Goal: Task Accomplishment & Management: Complete application form

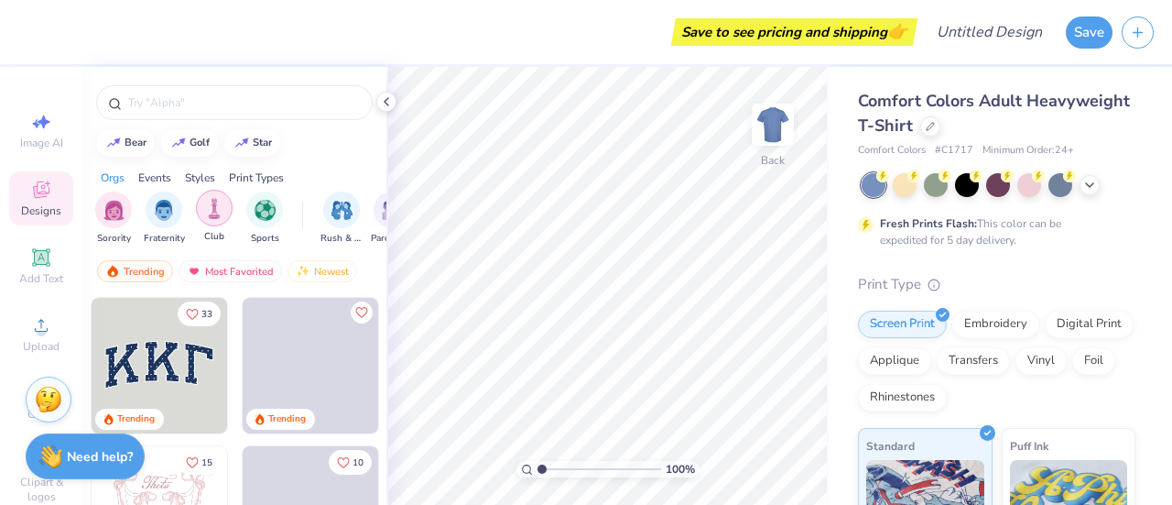
click at [211, 208] on img "filter for Club" at bounding box center [214, 208] width 20 height 21
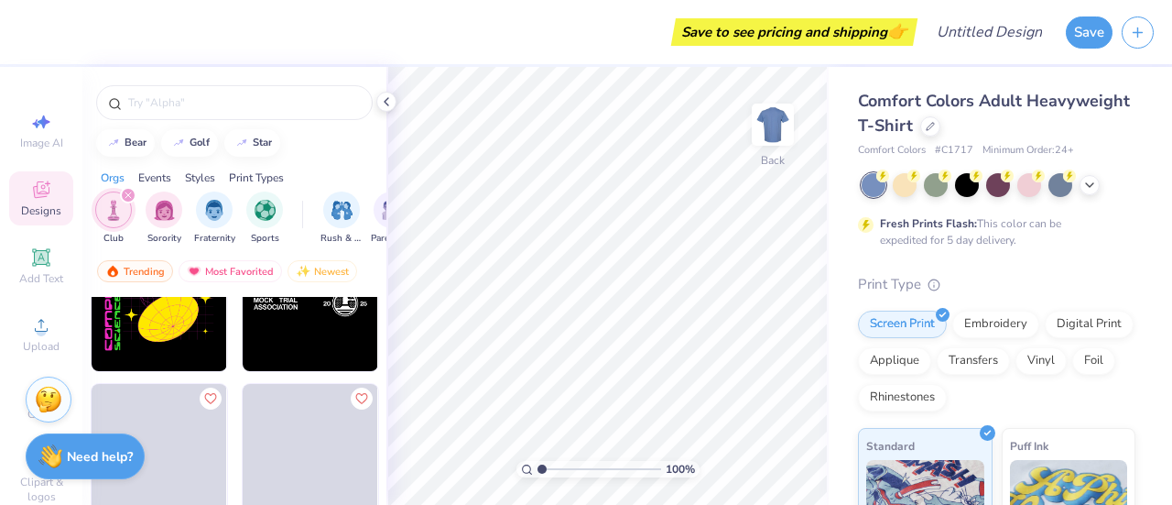
scroll to position [1261, 0]
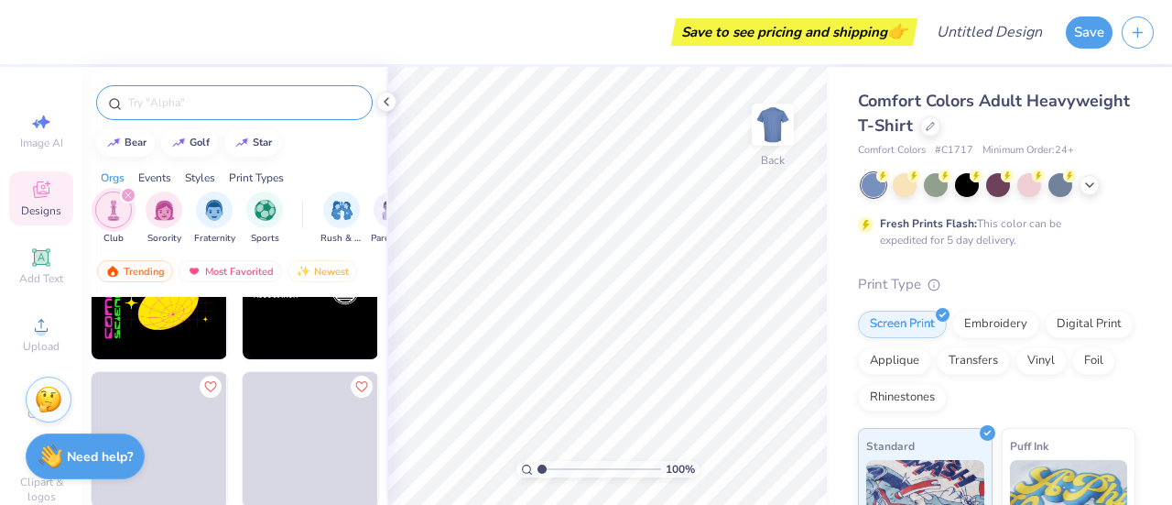
click at [234, 91] on div at bounding box center [234, 102] width 277 height 35
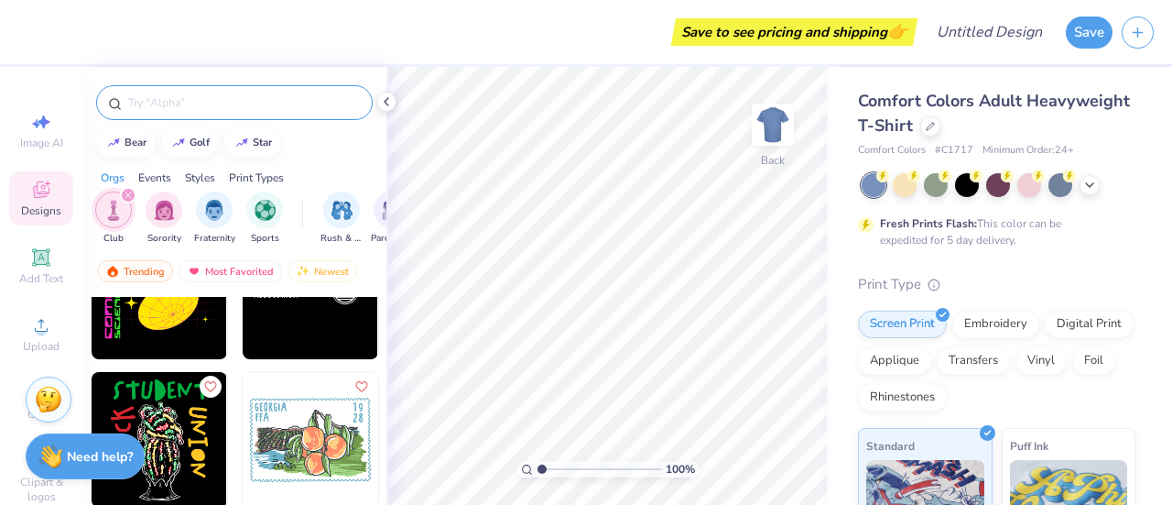
click at [203, 118] on div at bounding box center [234, 102] width 277 height 35
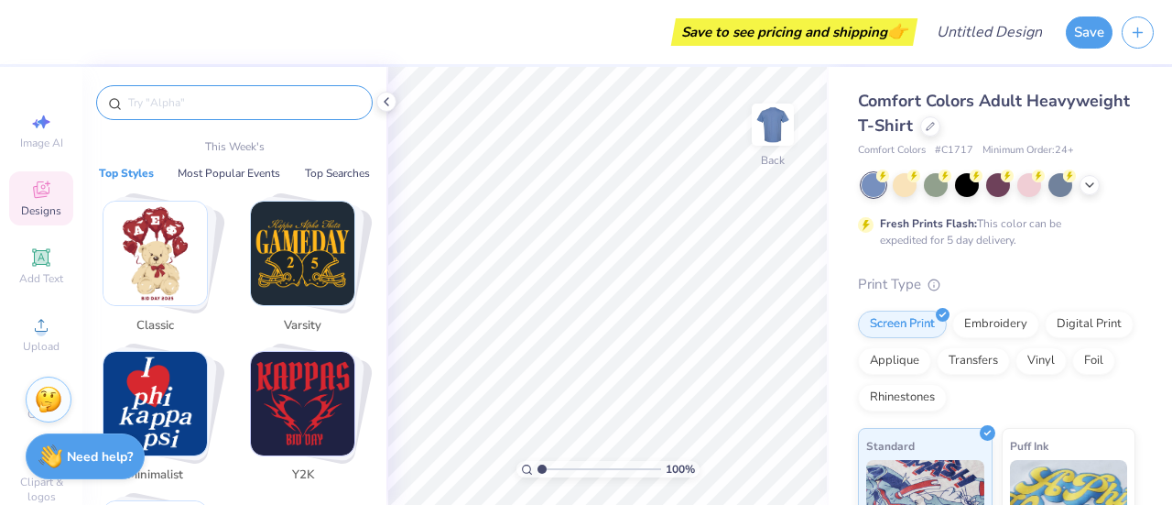
click at [184, 108] on input "text" at bounding box center [243, 102] width 234 height 18
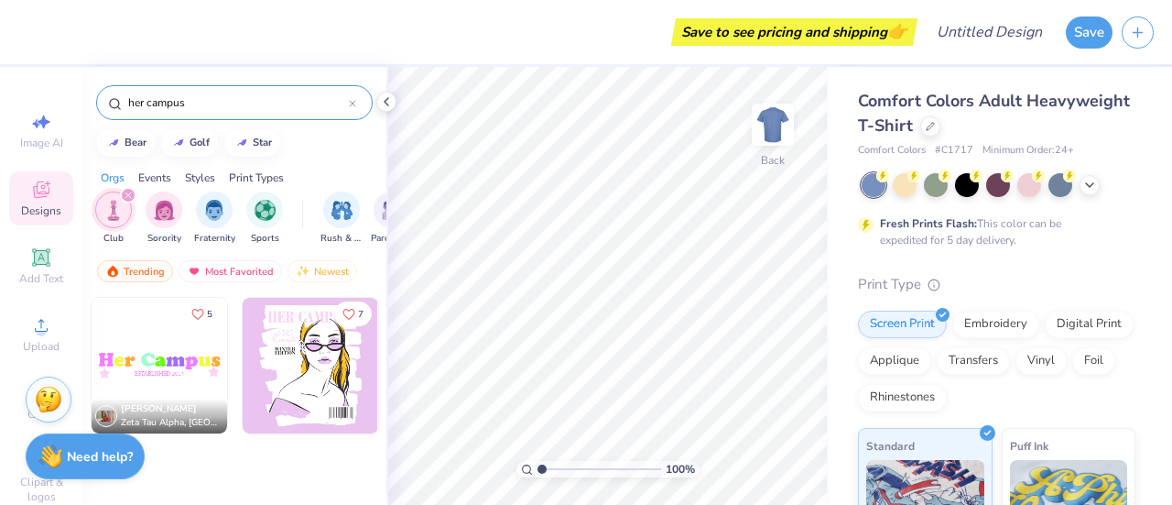
type input "her campus"
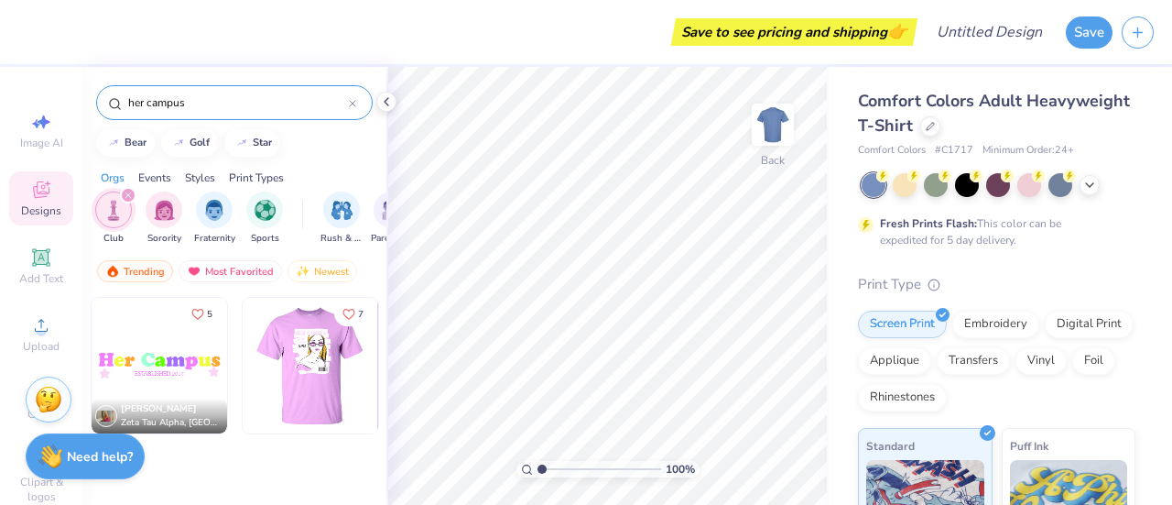
click at [308, 360] on div at bounding box center [310, 366] width 407 height 136
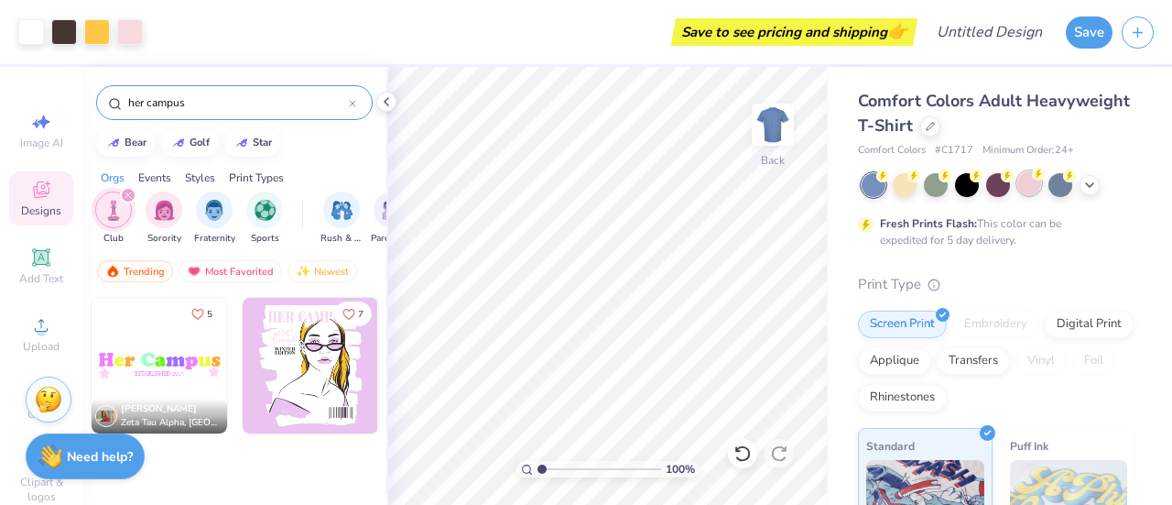
click at [1031, 184] on div at bounding box center [1029, 183] width 24 height 24
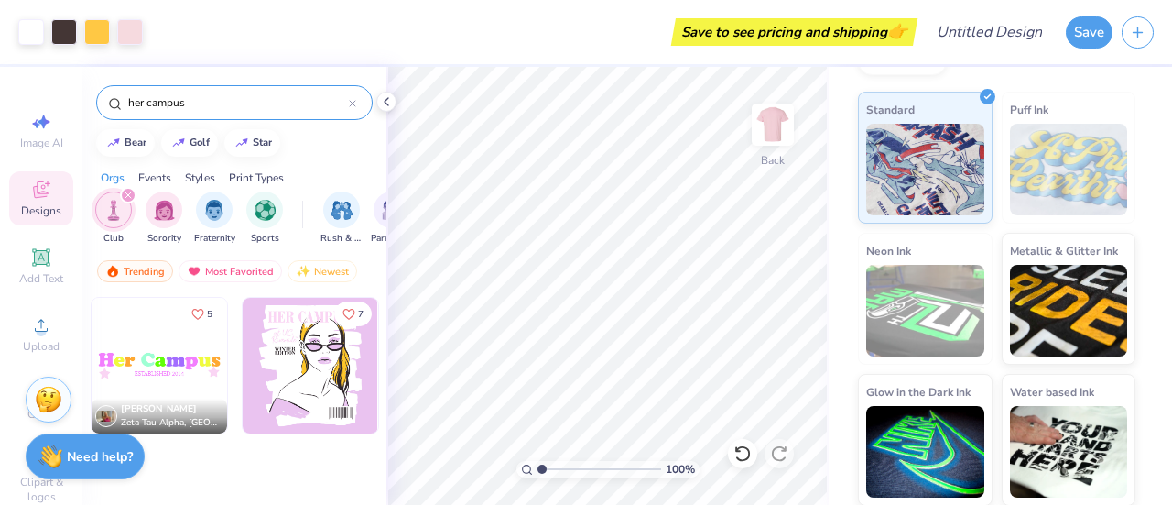
scroll to position [0, 0]
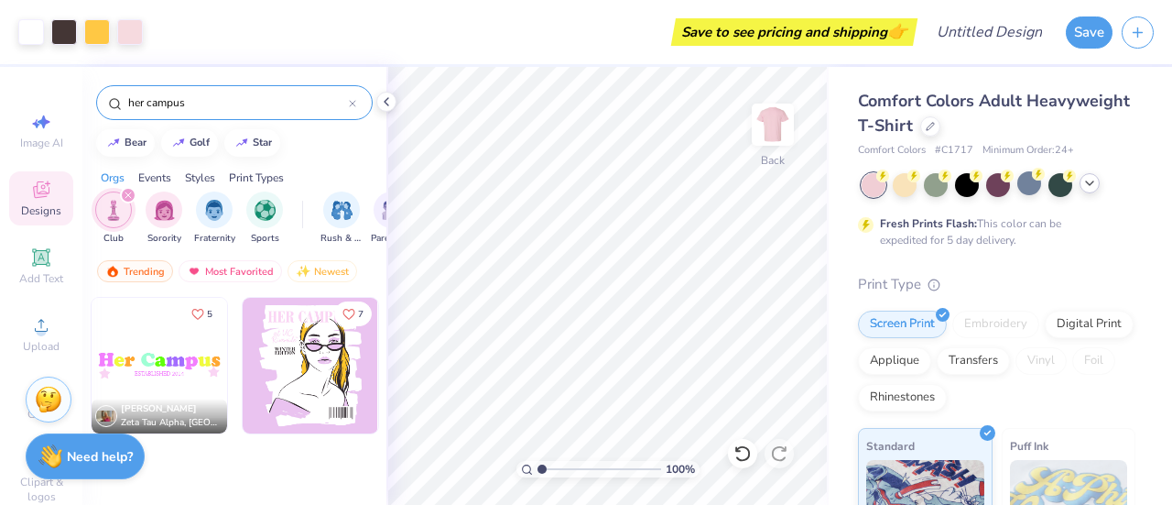
click at [1088, 182] on polyline at bounding box center [1089, 183] width 7 height 4
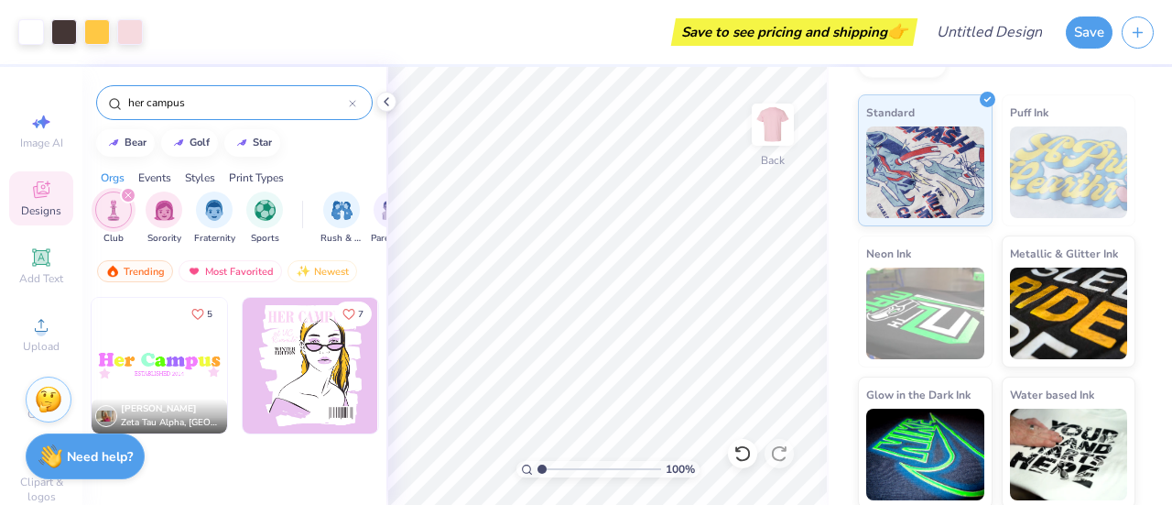
scroll to position [585, 0]
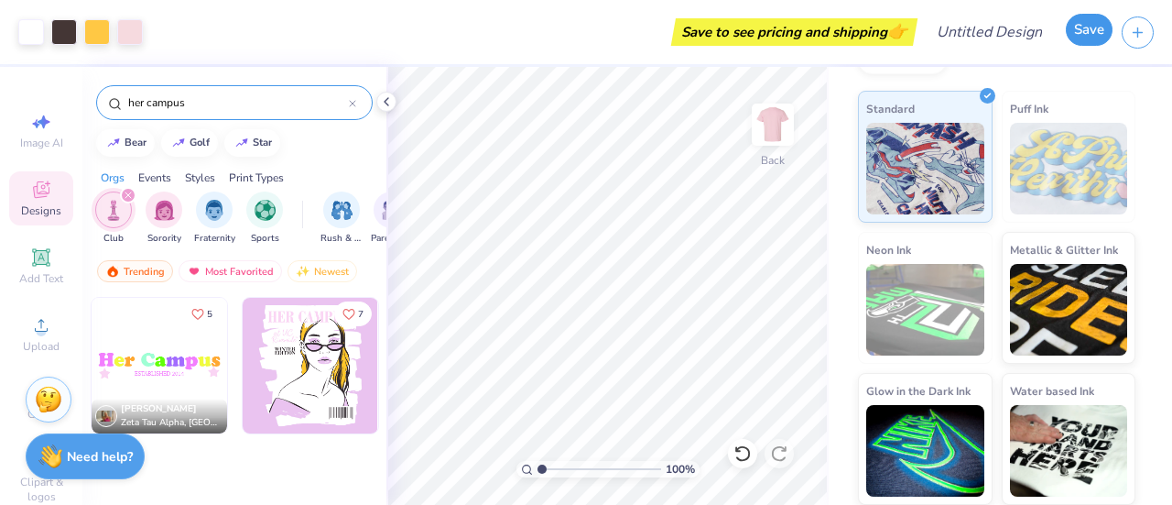
click at [1088, 32] on button "Save" at bounding box center [1089, 30] width 47 height 32
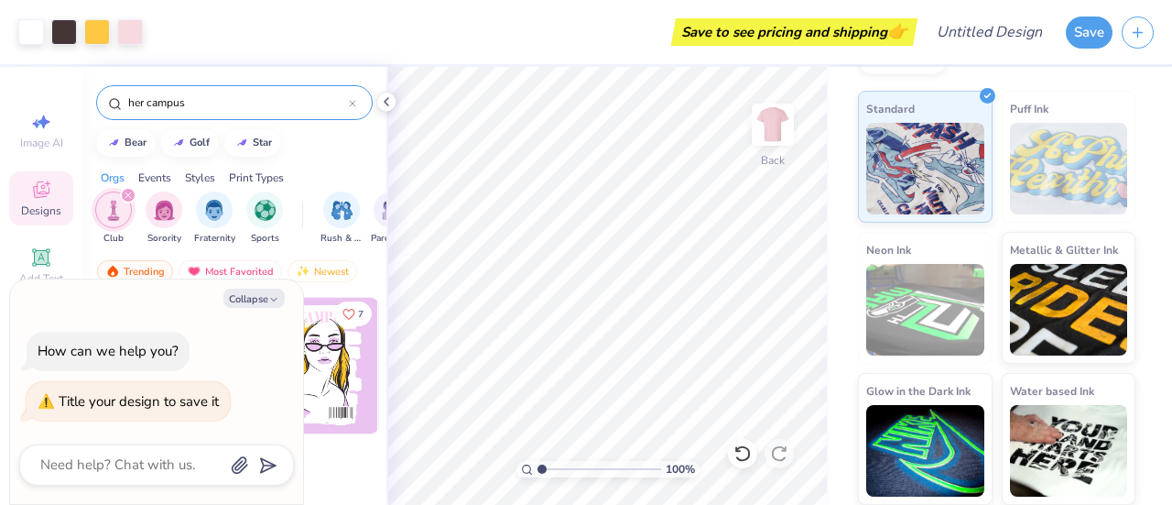
scroll to position [0, 0]
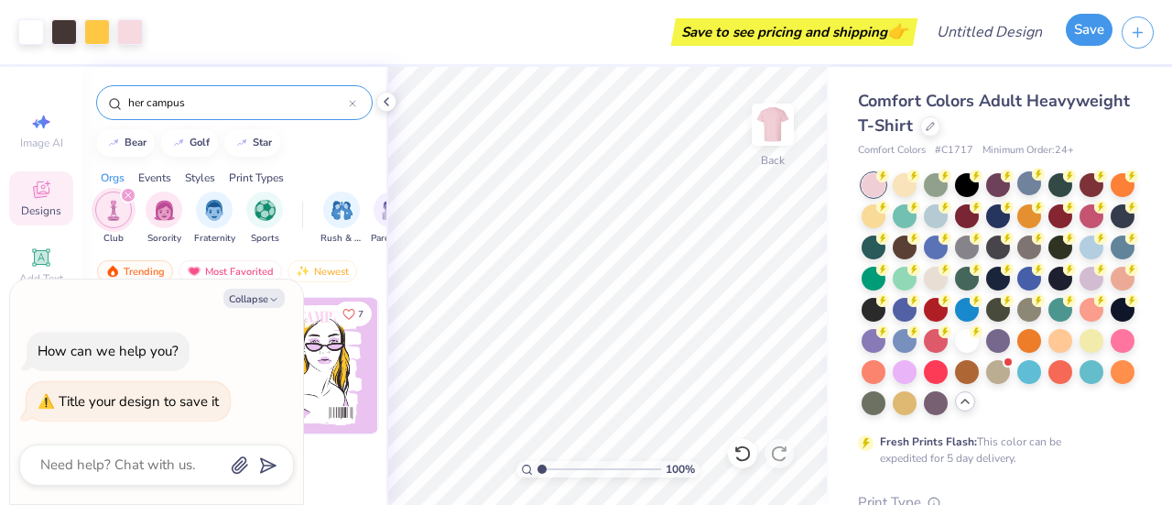
click at [1076, 27] on button "Save" at bounding box center [1089, 30] width 47 height 32
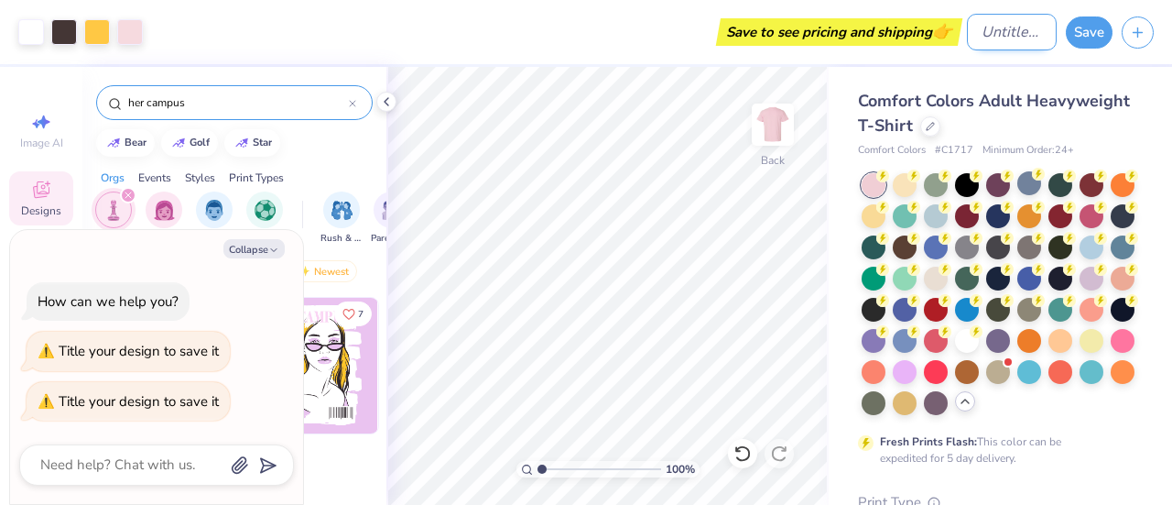
type textarea "x"
click at [967, 36] on input "Design Title" at bounding box center [1012, 32] width 90 height 37
type input "h"
type textarea "x"
type input "hc"
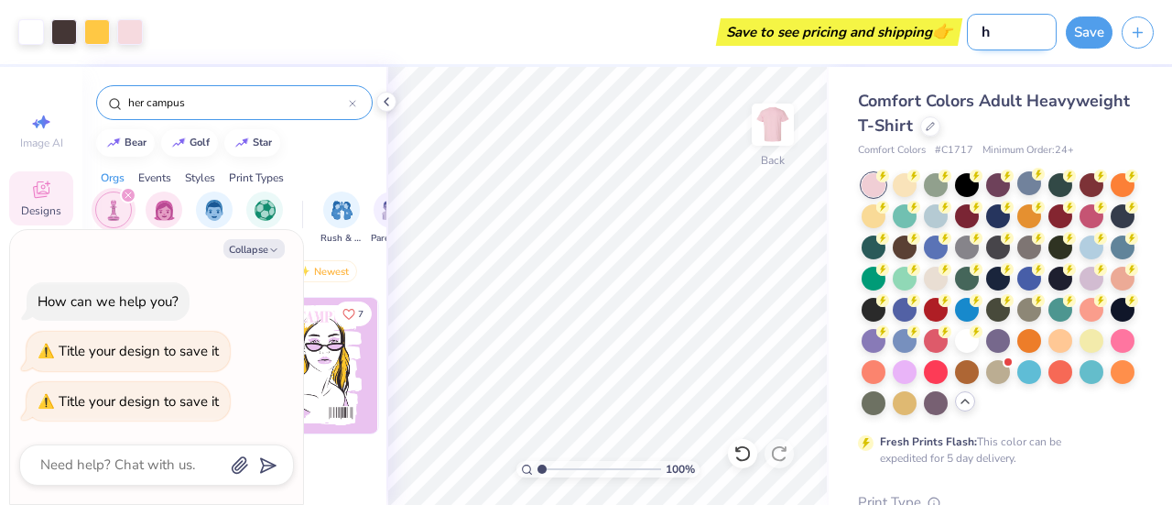
type textarea "x"
type input "hc"
click at [1089, 41] on button "Save" at bounding box center [1089, 30] width 47 height 32
type textarea "x"
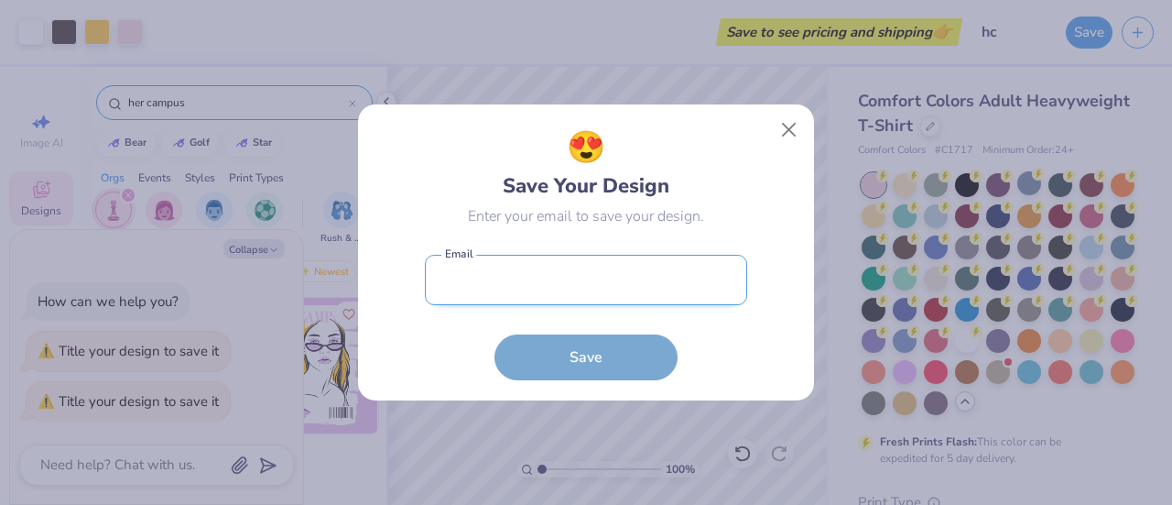
click at [648, 269] on input "email" at bounding box center [586, 280] width 322 height 50
type input "[EMAIL_ADDRESS][PERSON_NAME][DOMAIN_NAME]"
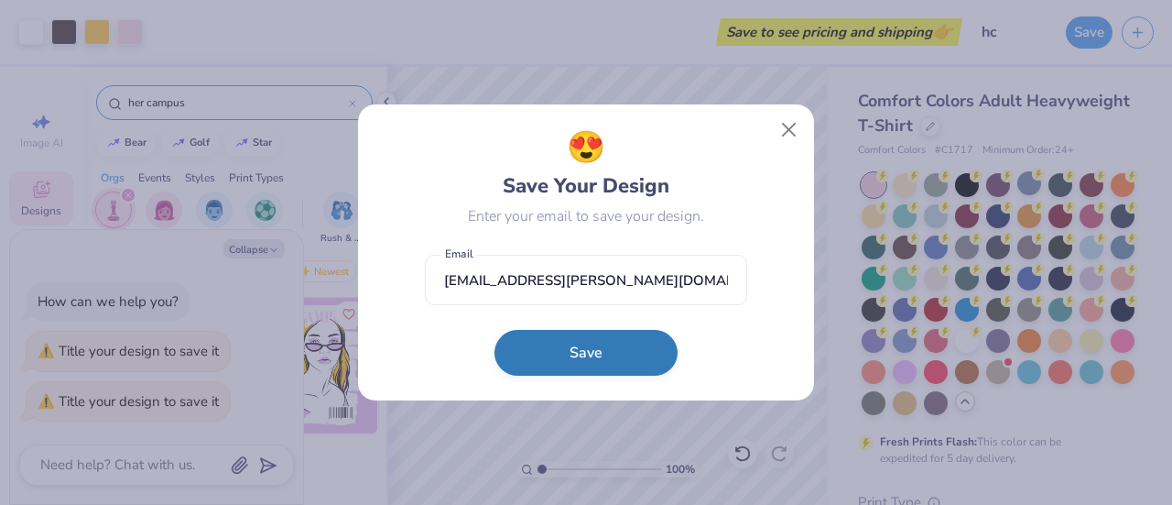
click at [597, 345] on button "Save" at bounding box center [585, 353] width 183 height 46
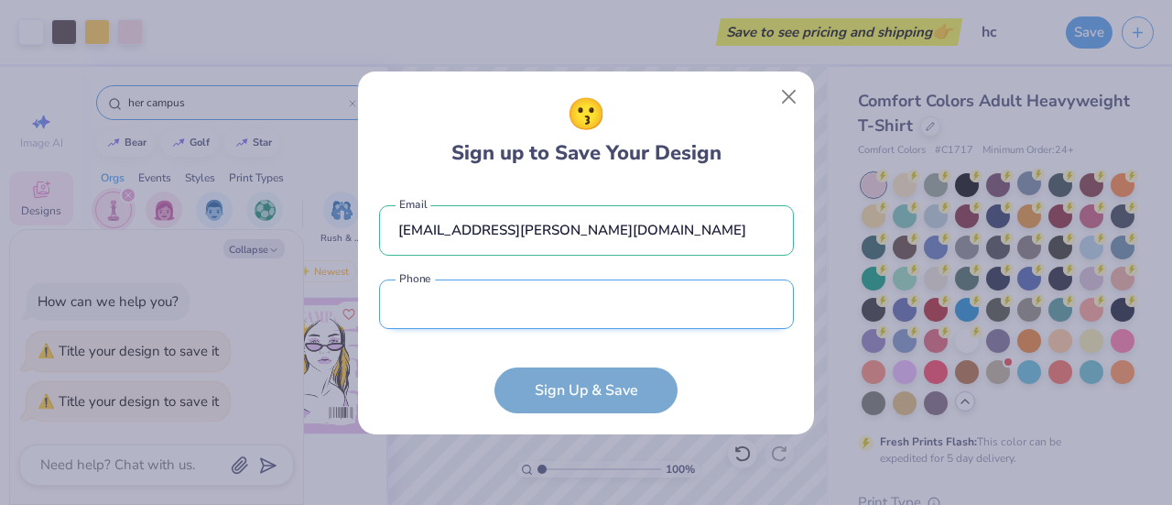
click at [625, 299] on input "tel" at bounding box center [586, 304] width 415 height 50
type input "[PHONE_NUMBER]"
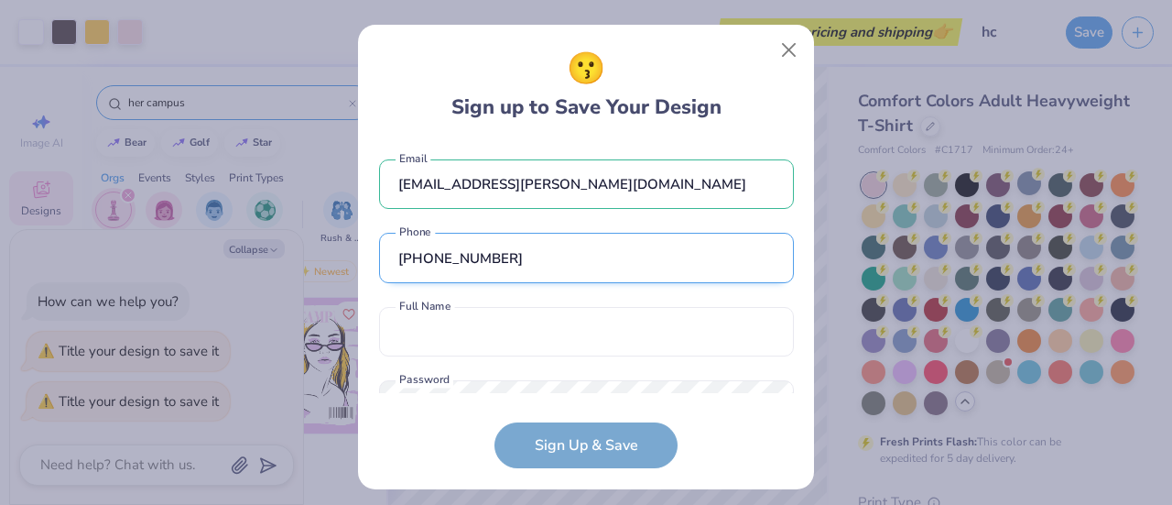
scroll to position [69, 0]
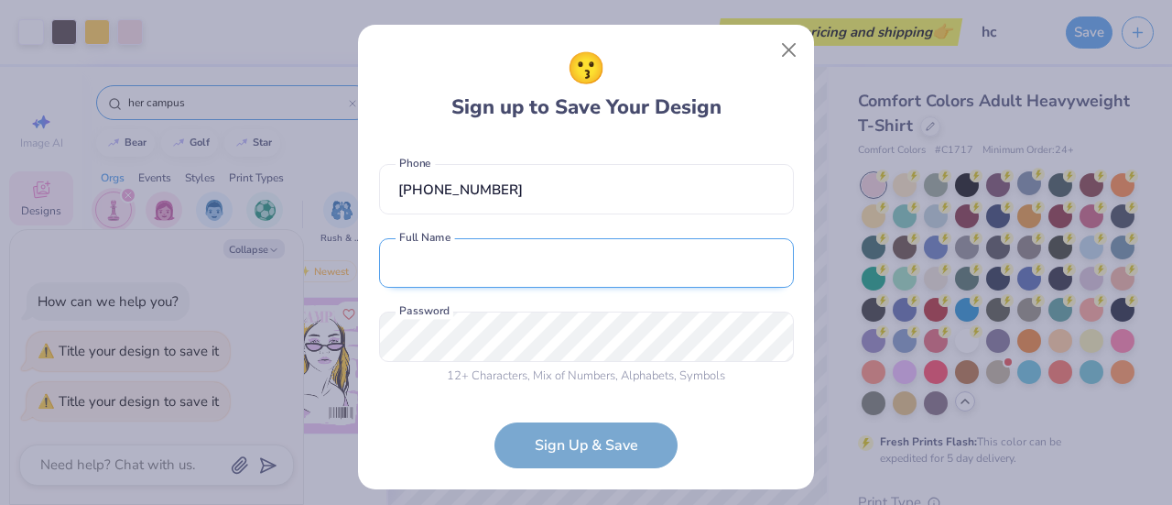
click at [574, 278] on input "text" at bounding box center [586, 263] width 415 height 50
type input "[PERSON_NAME]"
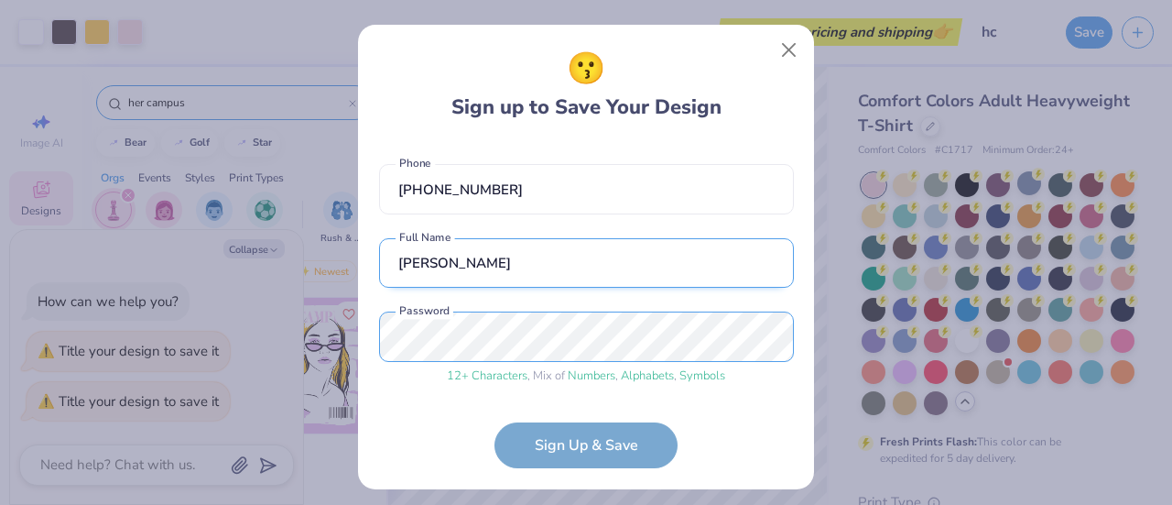
scroll to position [138, 0]
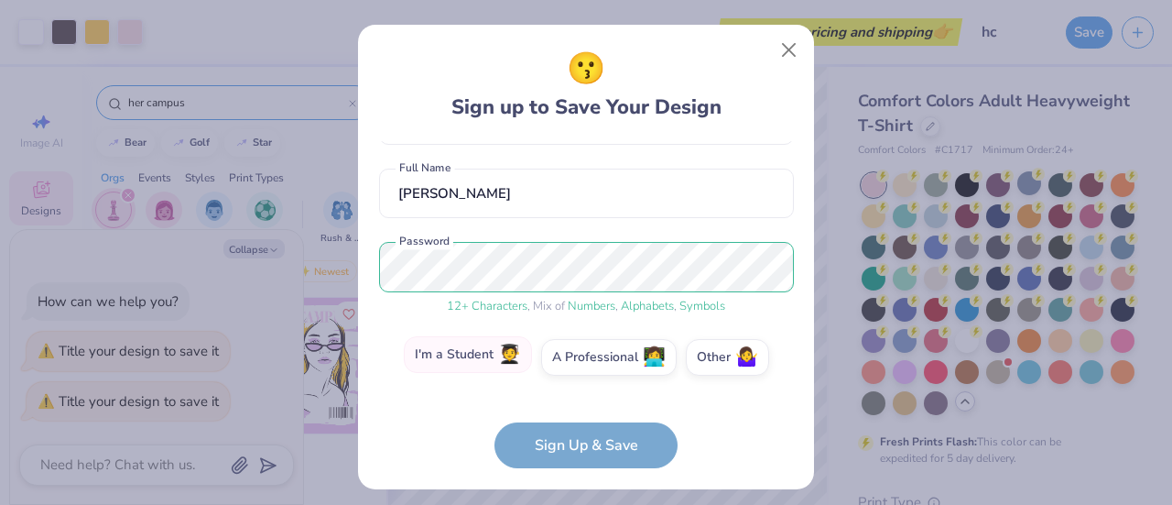
click at [498, 357] on span "🧑‍🎓" at bounding box center [509, 354] width 23 height 21
click at [581, 494] on input "I'm a Student 🧑‍🎓" at bounding box center [587, 500] width 12 height 12
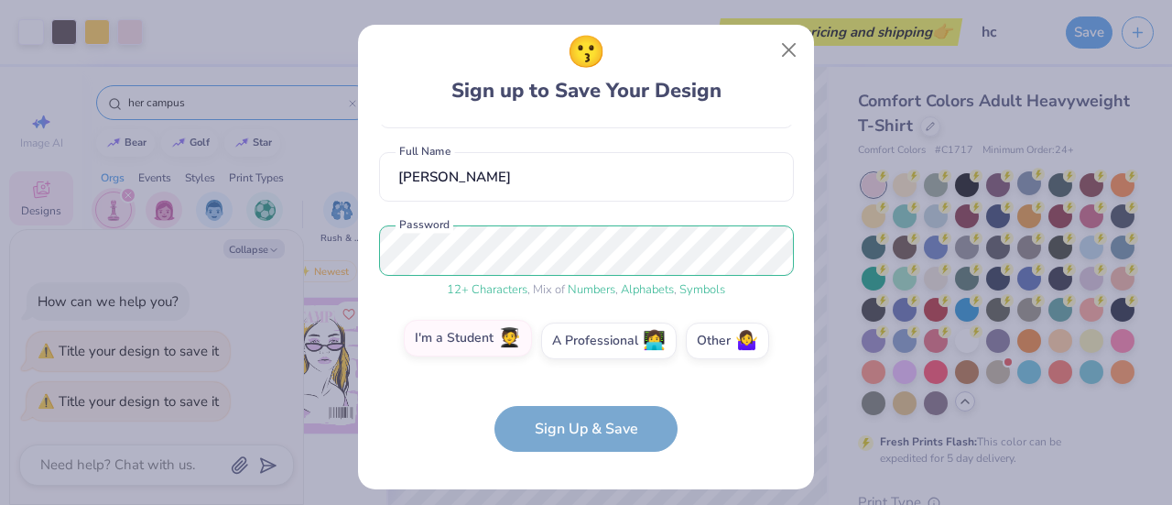
scroll to position [0, 0]
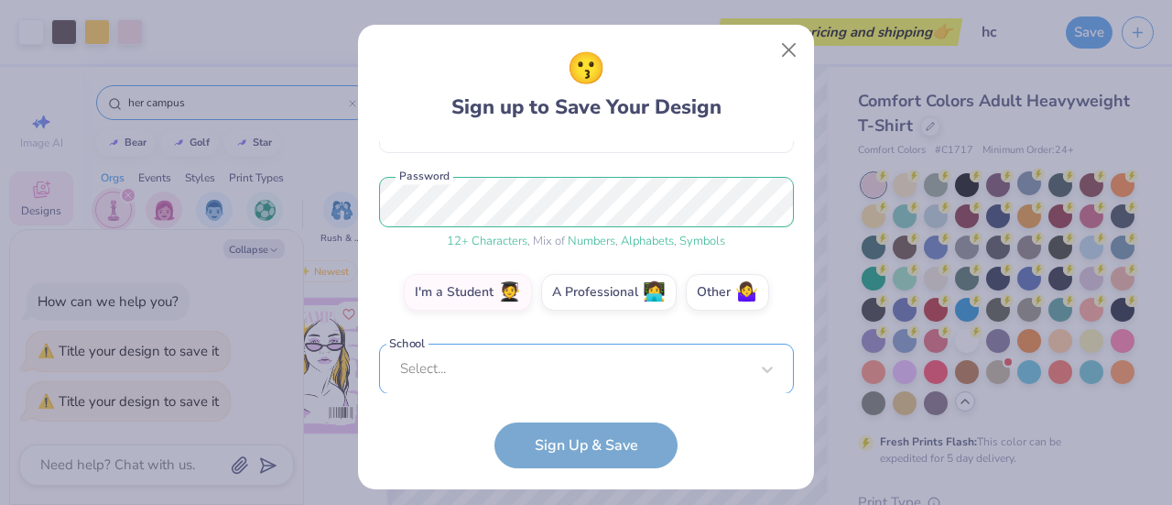
click at [540, 376] on div "Select..." at bounding box center [586, 368] width 415 height 50
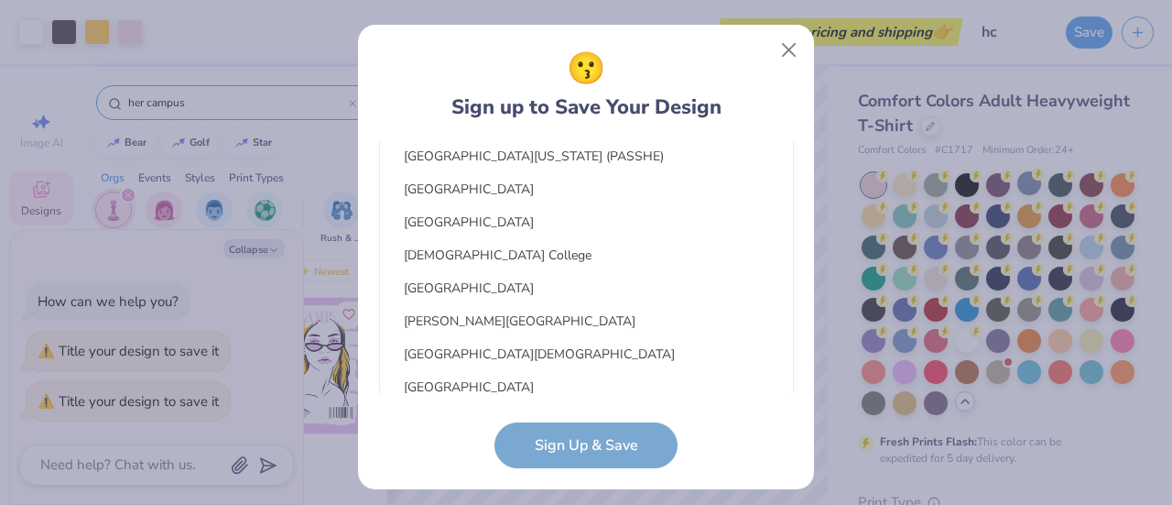
scroll to position [10005, 0]
click at [492, 320] on div "[PERSON_NAME][GEOGRAPHIC_DATA]" at bounding box center [586, 322] width 398 height 30
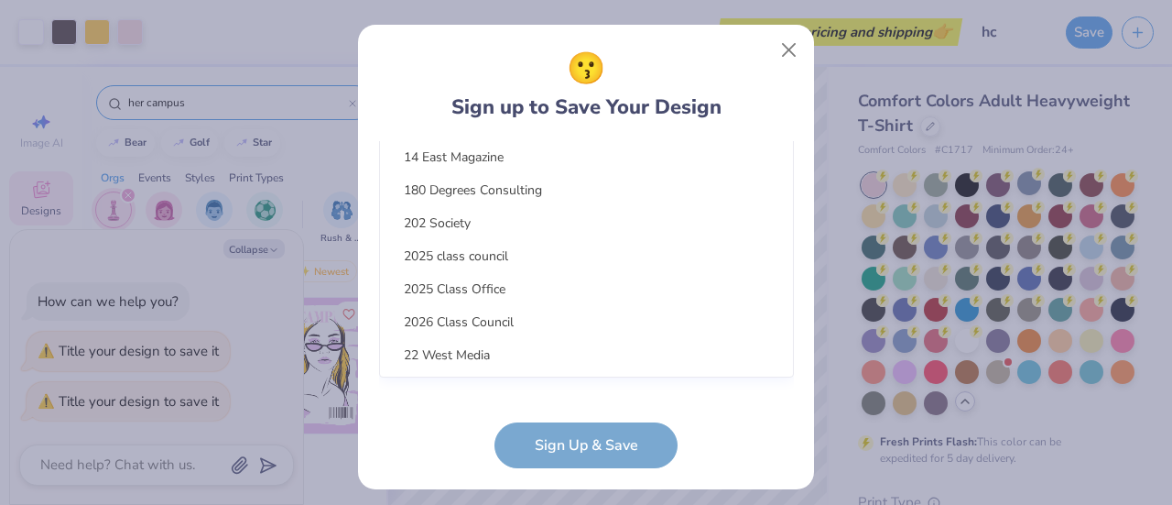
click at [517, 371] on div "option focused, 1 of 15. 15 results available. Use Up and Down to choose option…" at bounding box center [586, 211] width 415 height 334
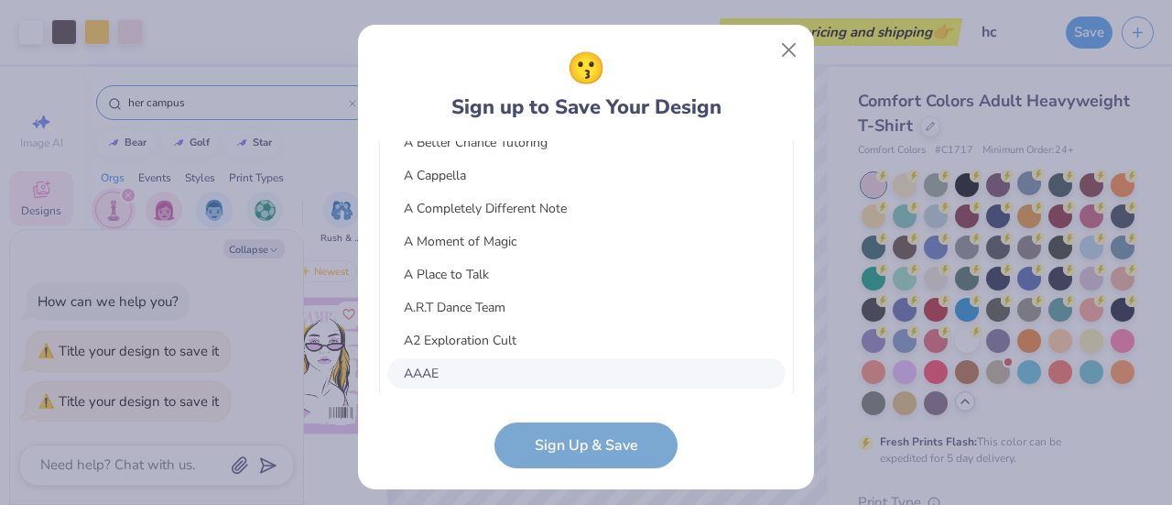
scroll to position [286, 0]
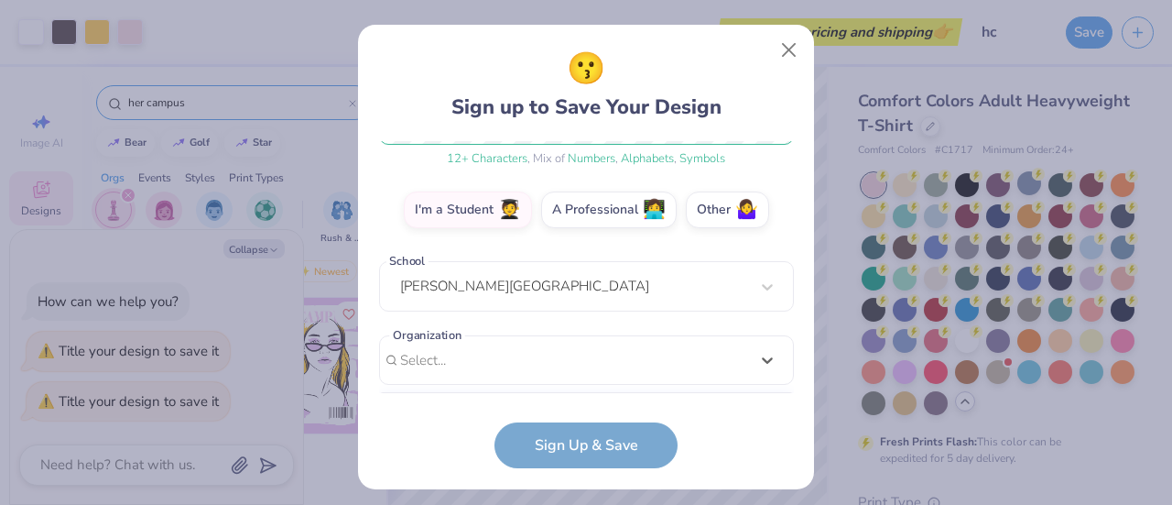
click at [440, 421] on form "[EMAIL_ADDRESS][PERSON_NAME][DOMAIN_NAME] Email [PHONE_NUMBER] Phone [PERSON_NA…" at bounding box center [586, 305] width 415 height 328
click at [601, 455] on form "[EMAIL_ADDRESS][PERSON_NAME][DOMAIN_NAME] Email [PHONE_NUMBER] Phone [PERSON_NA…" at bounding box center [586, 305] width 415 height 328
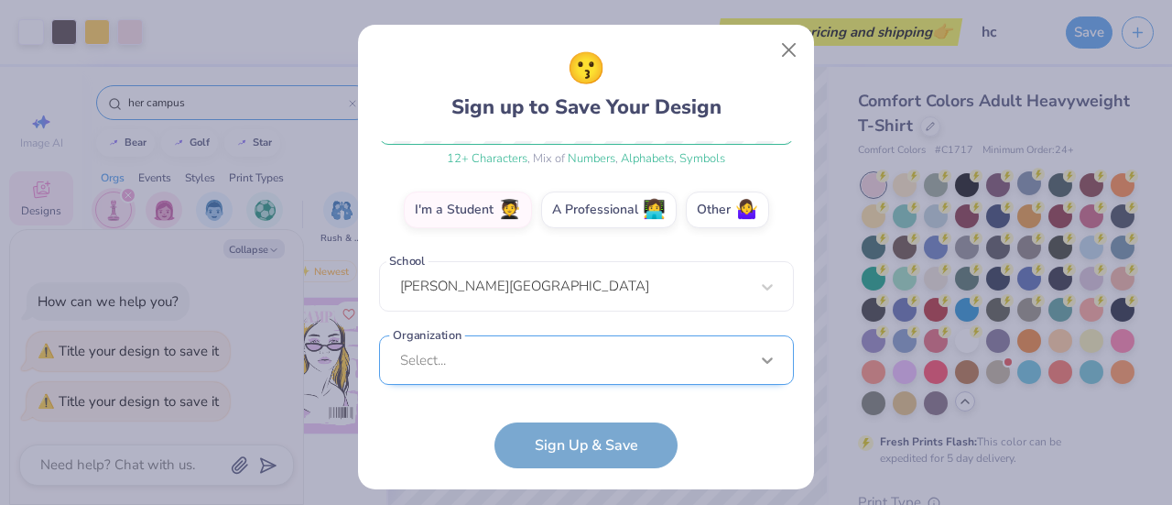
click at [767, 358] on div "Select..." at bounding box center [586, 360] width 415 height 50
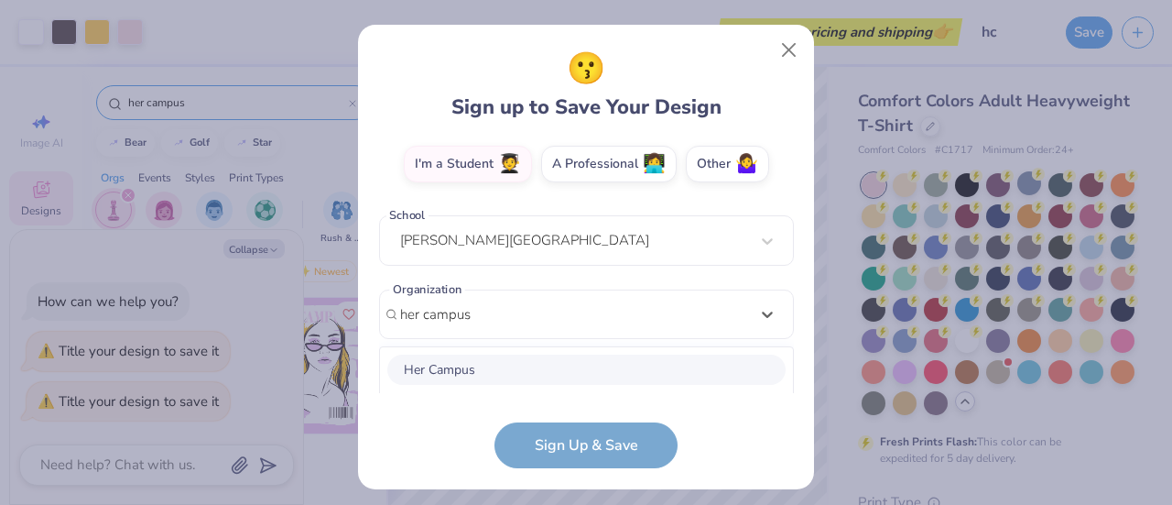
scroll to position [560, 0]
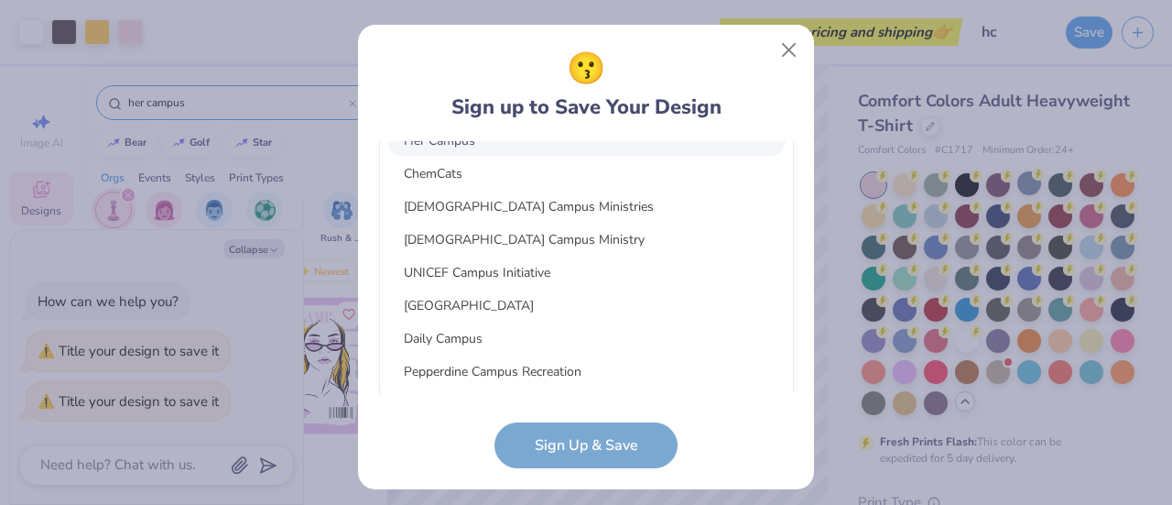
click at [485, 146] on div "Her Campus" at bounding box center [586, 140] width 398 height 30
type input "her campus"
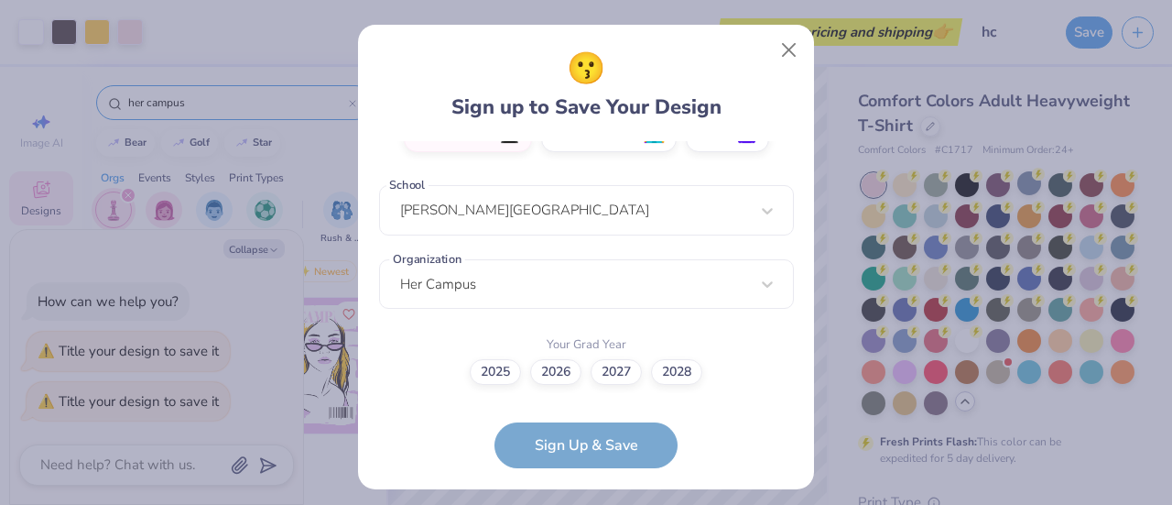
scroll to position [361, 0]
click at [608, 373] on label "2027" at bounding box center [616, 370] width 51 height 26
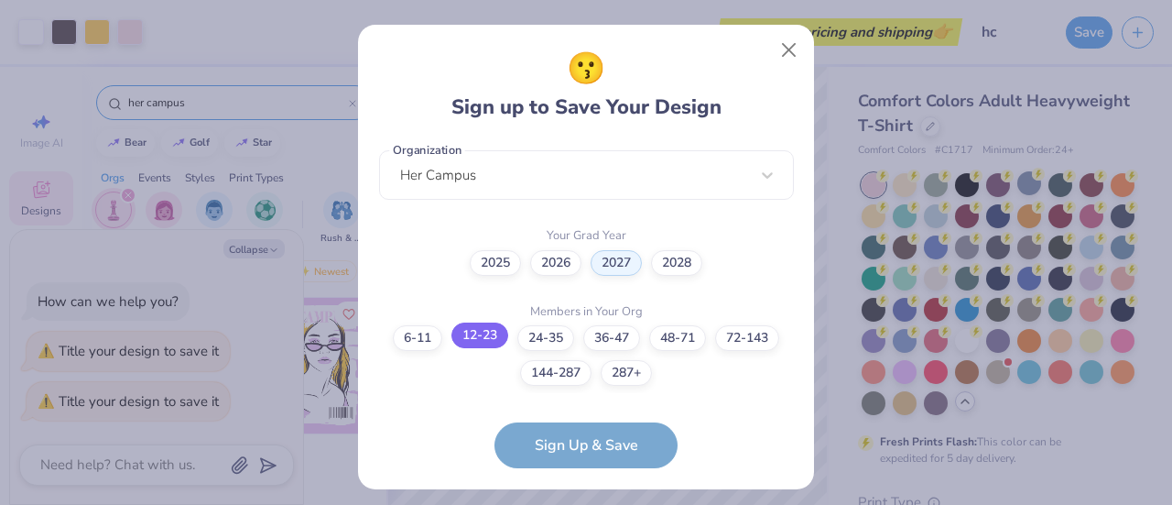
click at [475, 331] on label "12-23" at bounding box center [479, 335] width 57 height 26
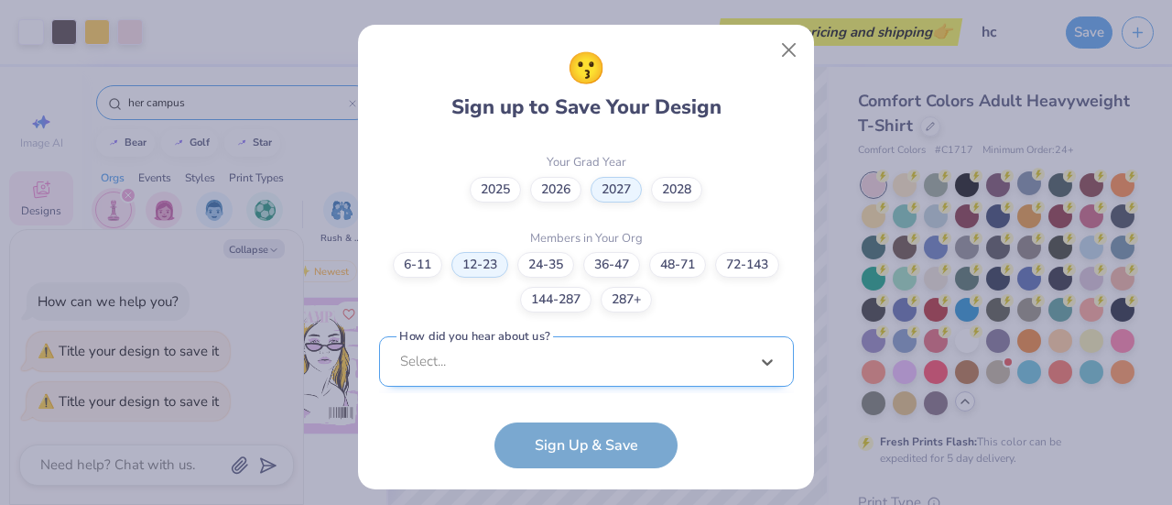
scroll to position [819, 0]
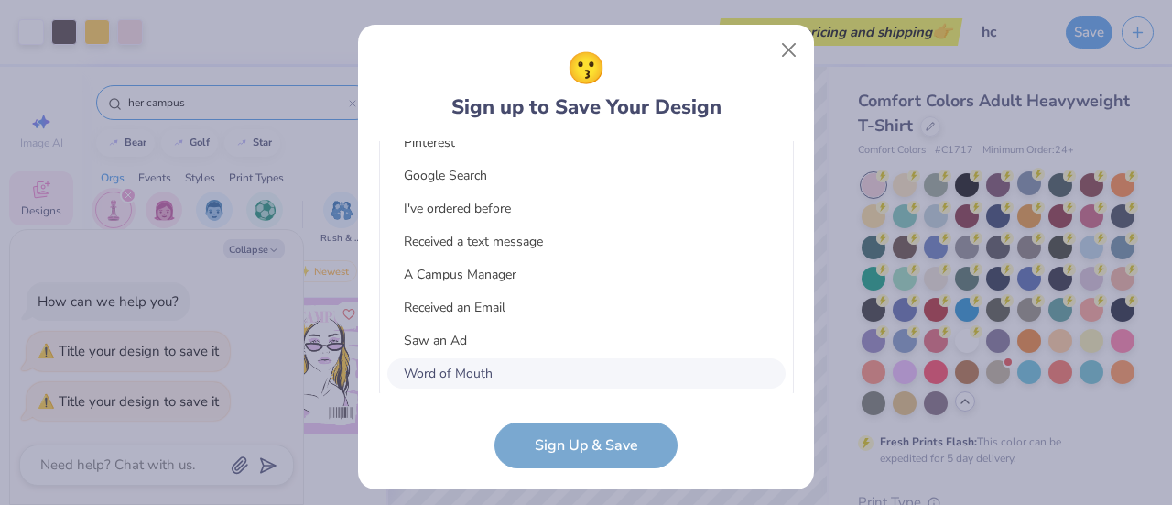
click at [564, 356] on div "option Word of Mouth focused, 8 of 15. 15 results available. Use Up and Down to…" at bounding box center [586, 228] width 415 height 334
click at [530, 358] on div "Word of Mouth" at bounding box center [586, 373] width 398 height 30
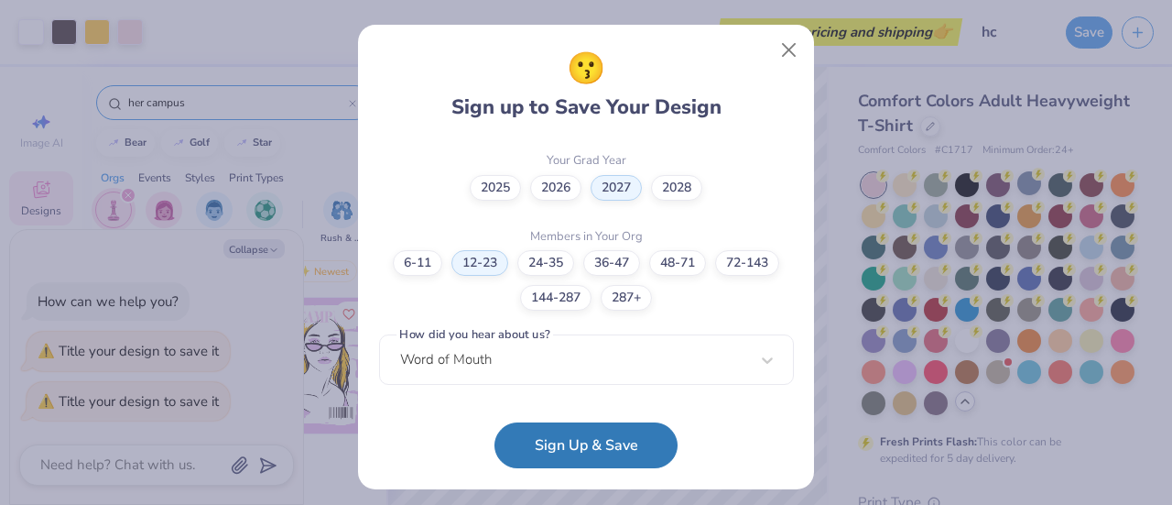
scroll to position [544, 0]
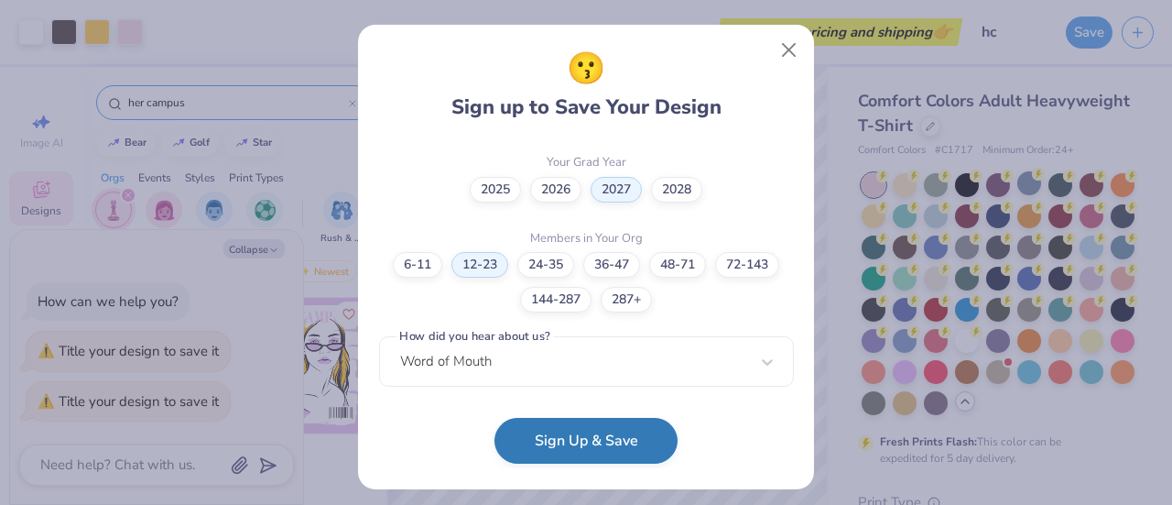
click at [568, 441] on button "Sign Up & Save" at bounding box center [585, 441] width 183 height 46
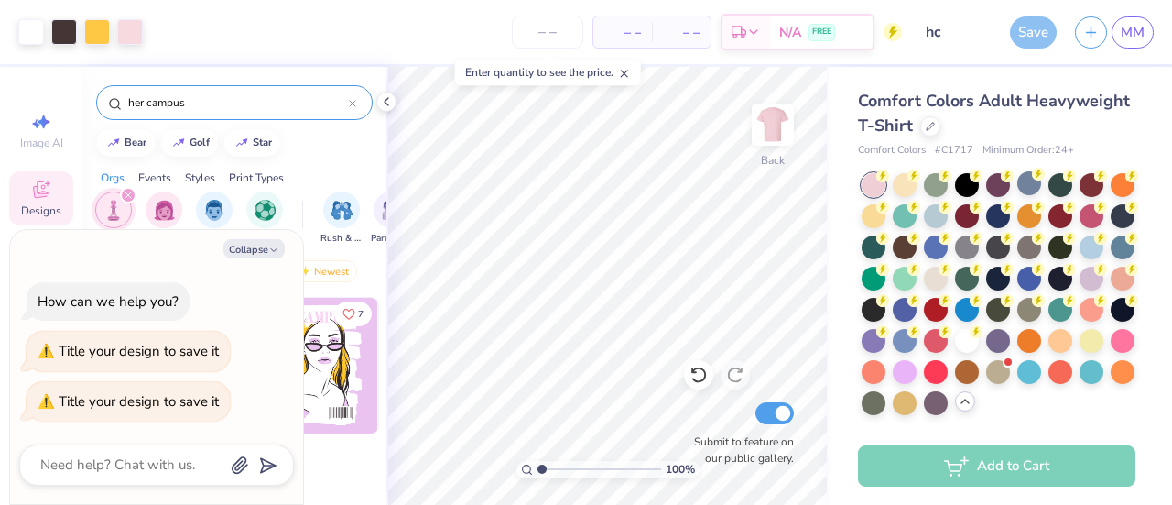
type textarea "x"
click at [546, 30] on input "number" at bounding box center [547, 32] width 71 height 33
type input "24"
click at [647, 33] on div "– – Per Item" at bounding box center [622, 31] width 59 height 31
